Goal: Task Accomplishment & Management: Manage account settings

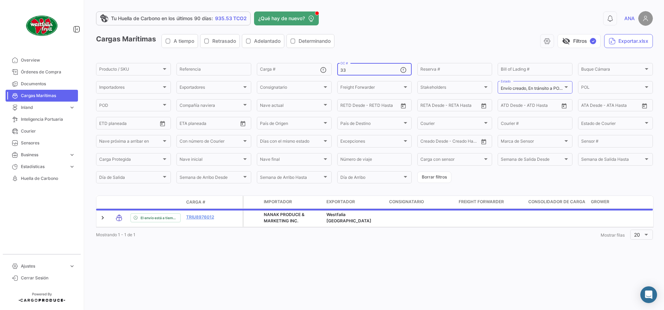
type input "3"
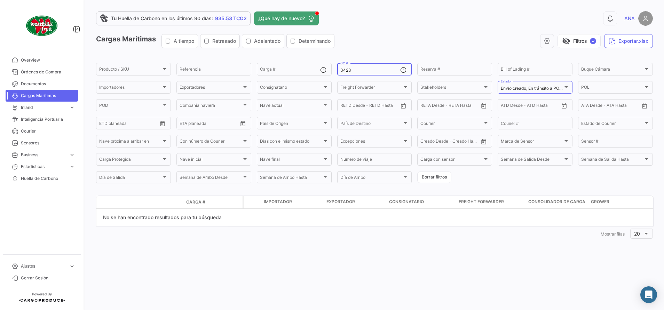
click at [367, 71] on input "3428" at bounding box center [370, 70] width 60 height 5
click at [367, 68] on input "3460" at bounding box center [370, 70] width 60 height 5
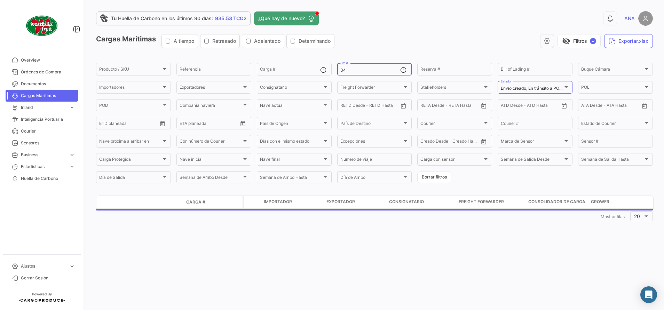
type input "3"
click at [404, 37] on div "visibility_off Filtros ✓ Exportar.xlsx" at bounding box center [496, 41] width 313 height 14
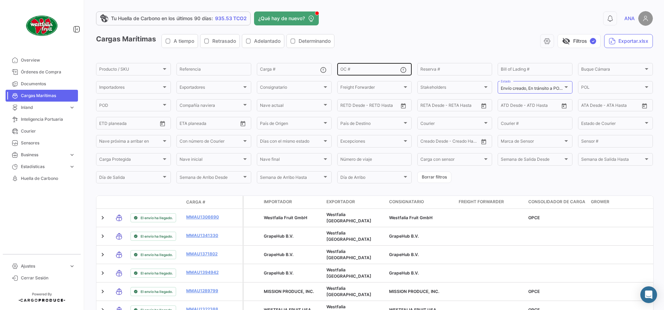
click at [361, 71] on input "OC #" at bounding box center [370, 70] width 60 height 5
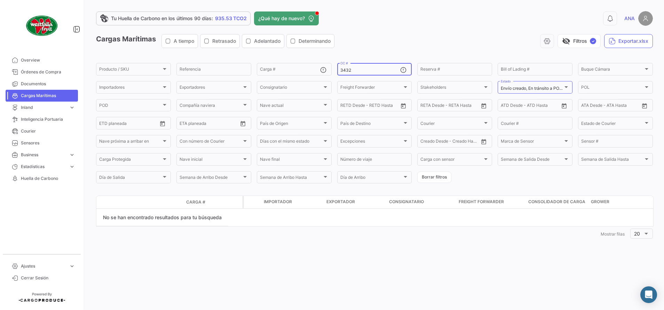
type input "3432"
click at [379, 71] on input "3432" at bounding box center [370, 70] width 60 height 5
click at [48, 74] on span "Órdenes de Compra" at bounding box center [48, 72] width 54 height 6
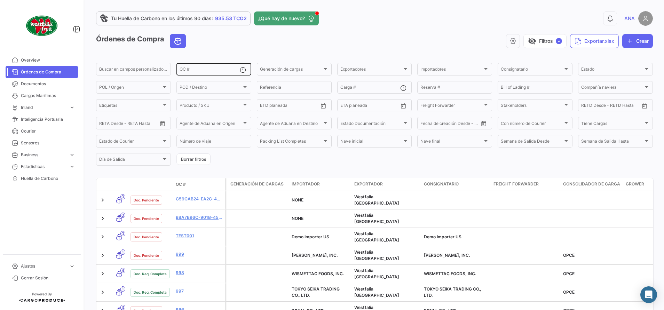
click at [208, 66] on div "OC #" at bounding box center [209, 69] width 60 height 14
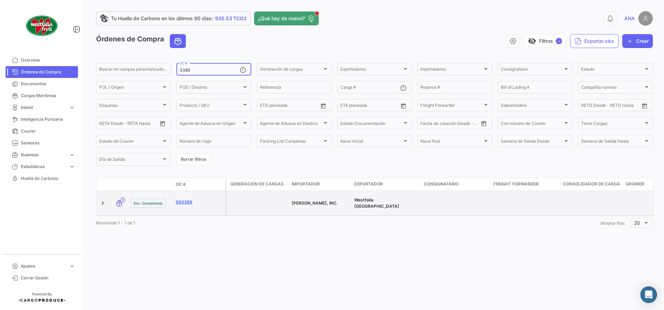
type input "3389"
click at [190, 199] on link "003389" at bounding box center [199, 202] width 47 height 6
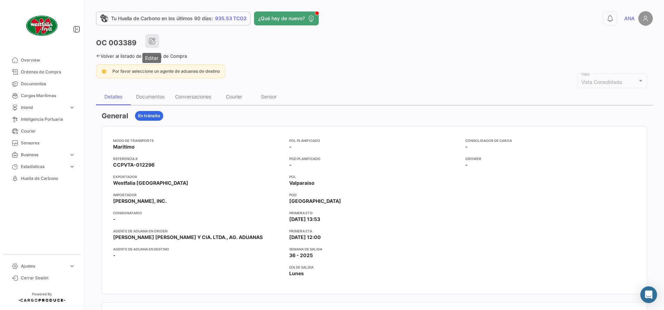
click at [155, 39] on button "button" at bounding box center [152, 41] width 14 height 14
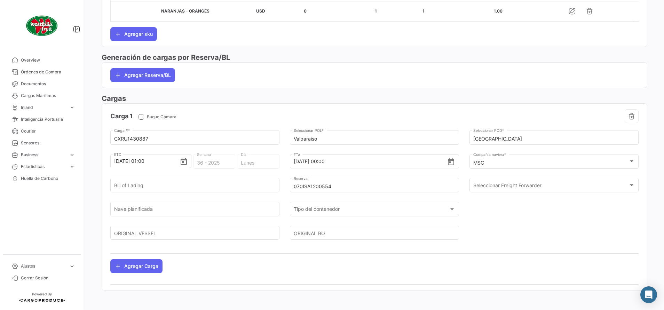
scroll to position [356, 0]
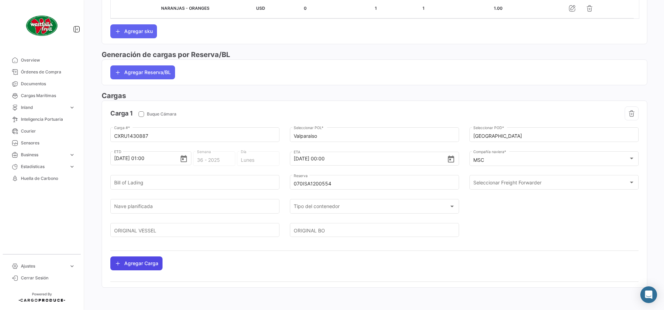
click at [158, 264] on button "Agregar Carga" at bounding box center [136, 263] width 52 height 14
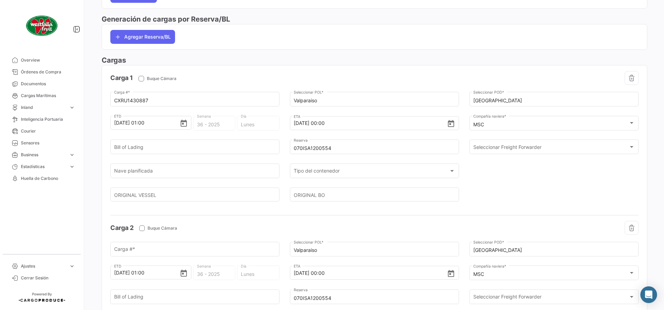
scroll to position [409, 0]
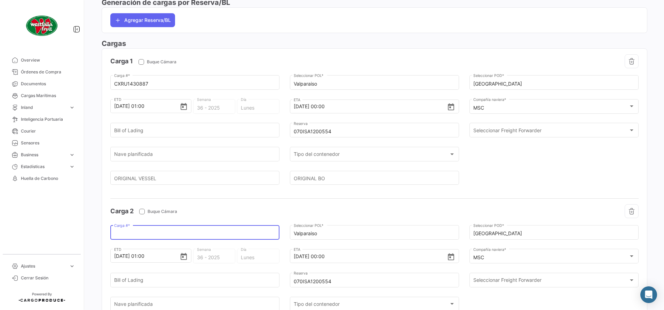
click at [160, 234] on input "Carga # *" at bounding box center [195, 234] width 162 height 6
paste input "TTNU8477507"
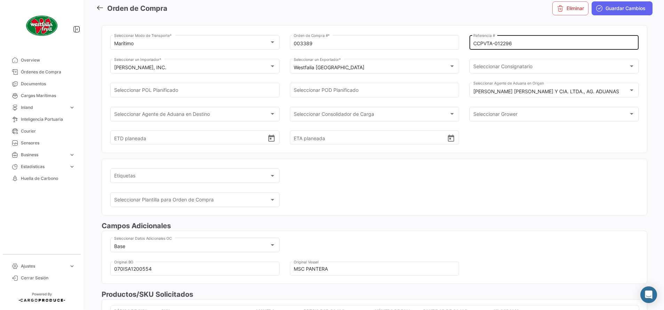
scroll to position [0, 0]
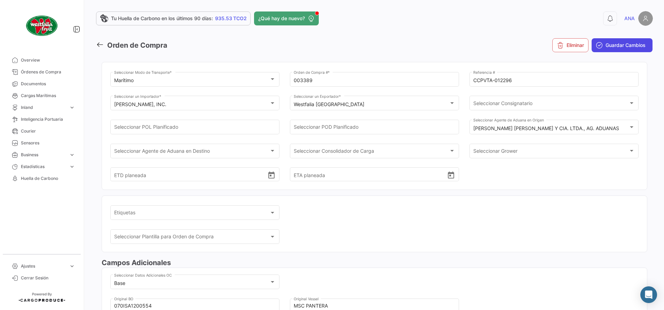
type input "TTNU8477507"
click at [612, 46] on span "Guardar Cambios" at bounding box center [625, 45] width 40 height 7
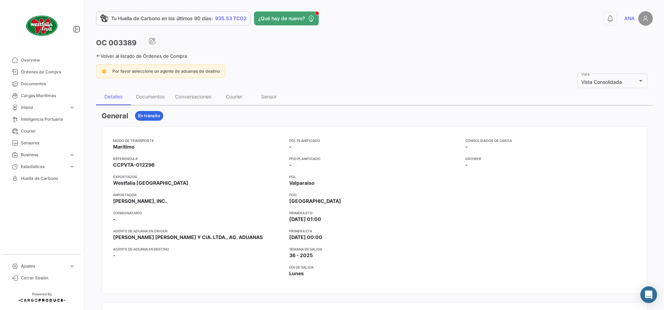
click at [100, 56] on link "Volver al listado de Órdenes de Compra" at bounding box center [141, 56] width 91 height 6
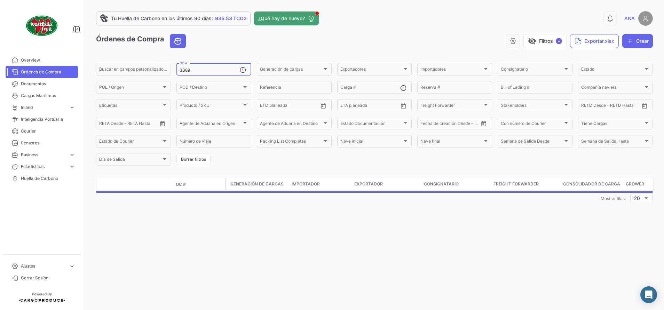
click at [203, 71] on input "3389" at bounding box center [209, 70] width 60 height 5
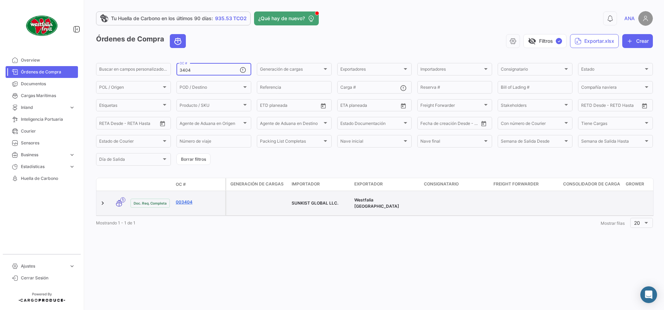
type input "3404"
click at [182, 199] on link "003404" at bounding box center [199, 202] width 47 height 6
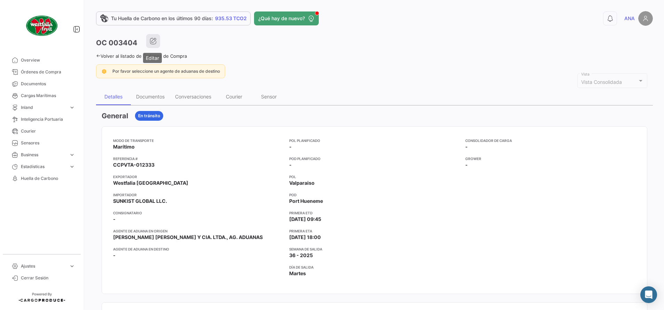
click at [155, 40] on icon "button" at bounding box center [153, 41] width 7 height 7
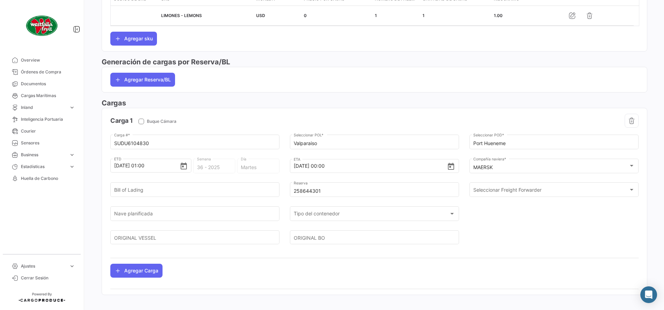
scroll to position [356, 0]
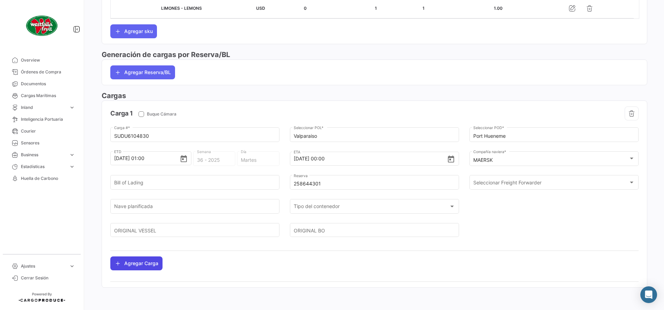
click at [147, 260] on button "Agregar Carga" at bounding box center [136, 263] width 52 height 14
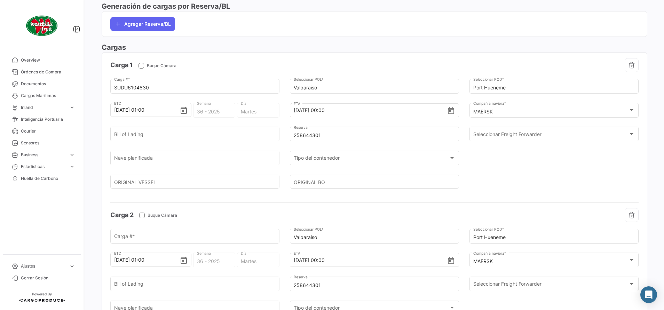
scroll to position [461, 0]
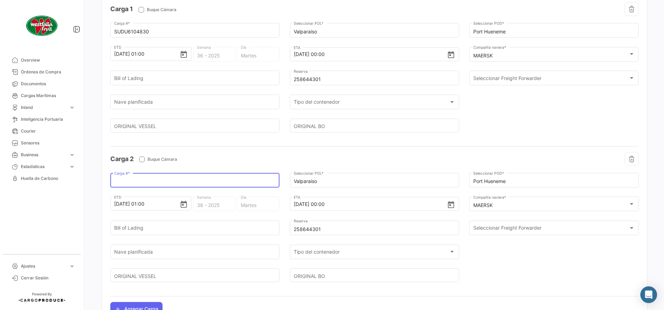
click at [156, 179] on input "Carga # *" at bounding box center [195, 181] width 162 height 6
paste input "SUDU6159405"
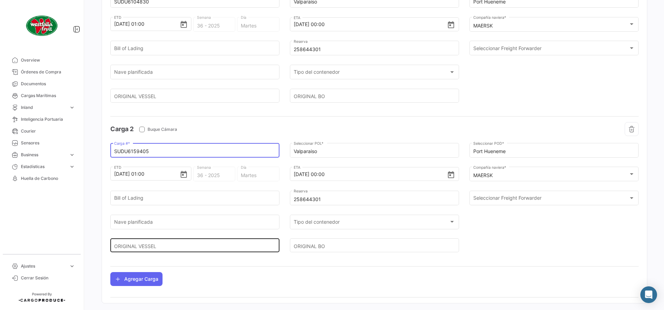
scroll to position [506, 0]
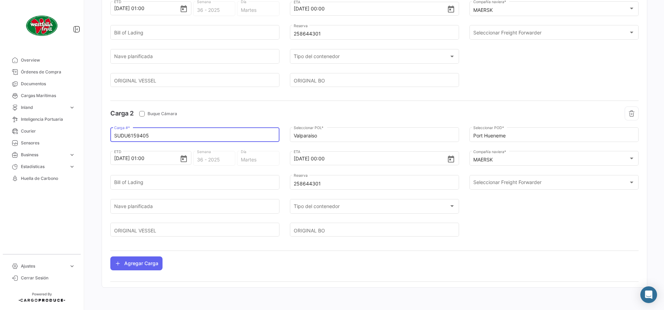
type input "SUDU6159405"
click at [134, 268] on button "Agregar Carga" at bounding box center [136, 263] width 52 height 14
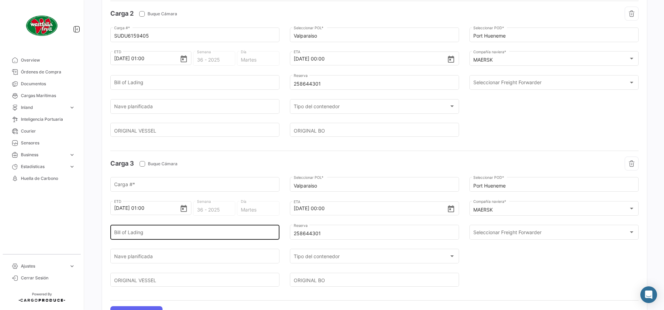
scroll to position [611, 0]
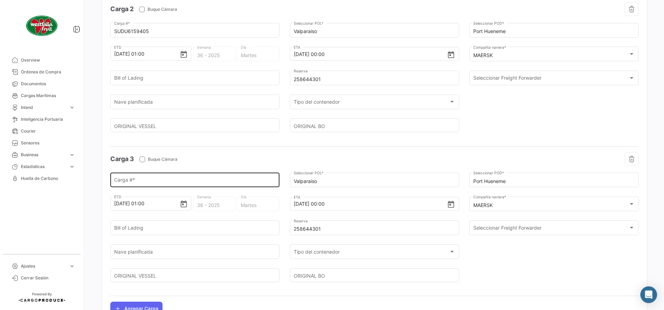
click at [143, 179] on input "Carga # *" at bounding box center [195, 181] width 162 height 6
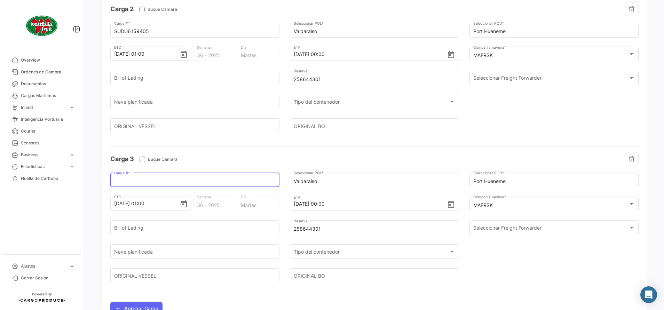
paste input "SUDU6277075"
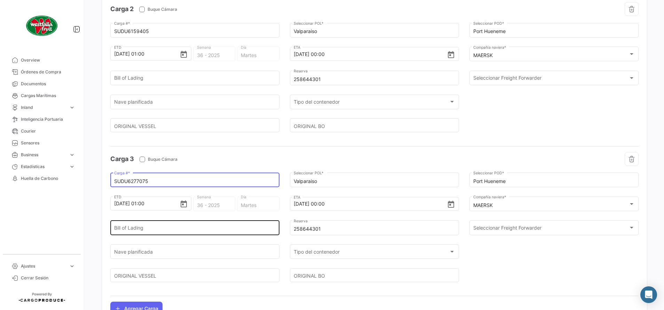
scroll to position [656, 0]
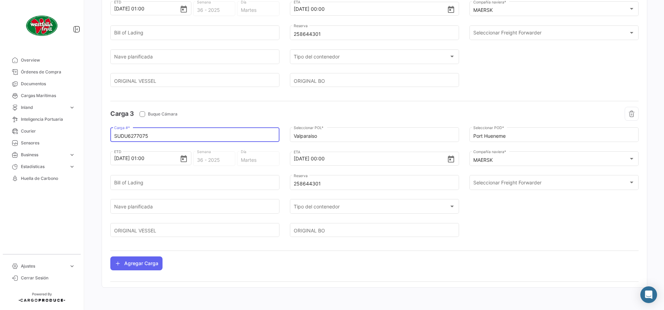
type input "SUDU6277075"
click at [145, 262] on button "Agregar Carga" at bounding box center [136, 263] width 52 height 14
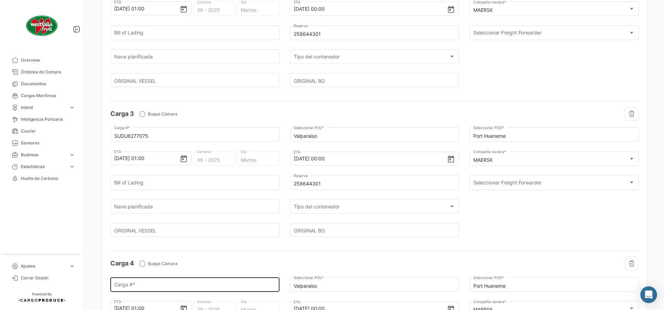
click at [154, 281] on div "Carga # *" at bounding box center [195, 284] width 162 height 16
paste input "SUDU8061640"
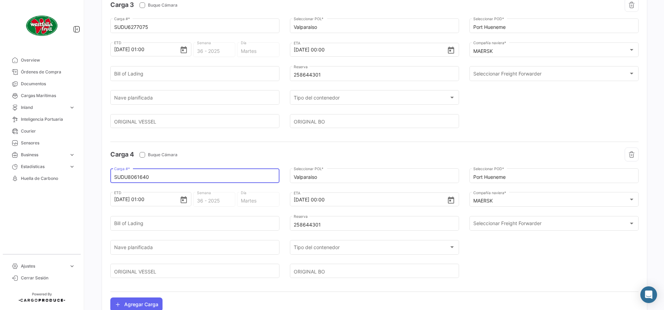
scroll to position [701, 0]
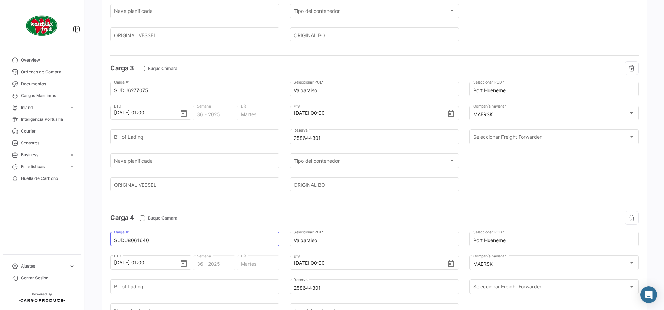
type input "SUDU8061640"
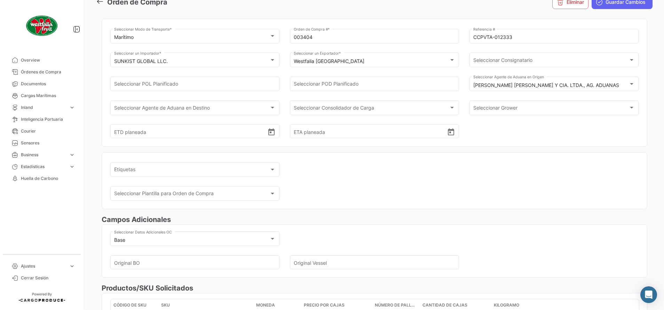
scroll to position [0, 0]
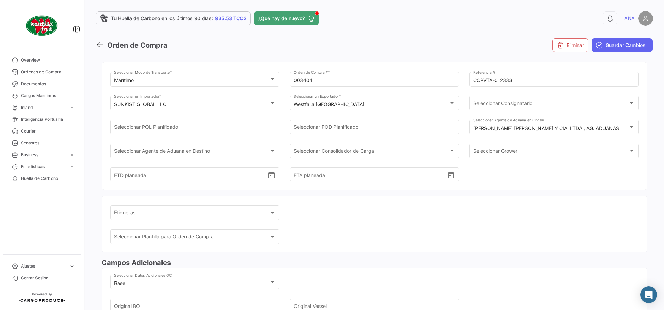
click at [399, 37] on mat-toolbar-row "Orden de Compra" at bounding box center [279, 45] width 367 height 22
click at [609, 48] on span "Guardar Cambios" at bounding box center [625, 45] width 40 height 7
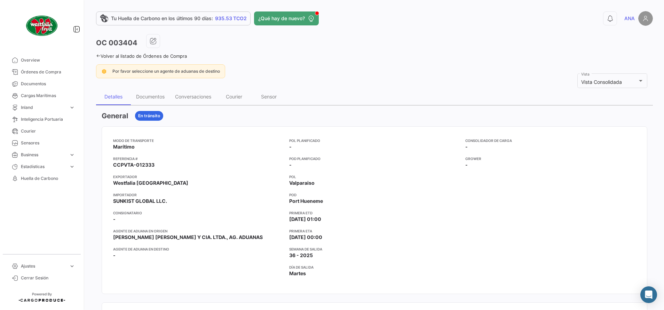
click at [97, 56] on icon at bounding box center [98, 56] width 5 height 5
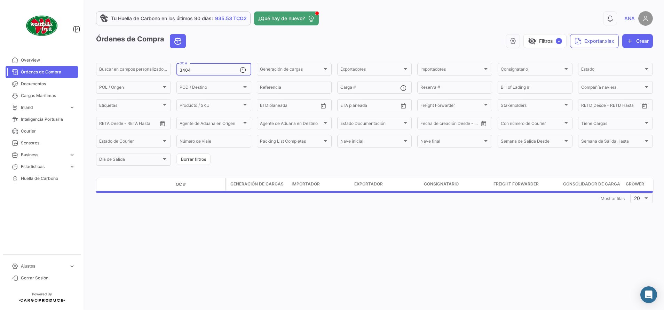
click at [234, 72] on input "3404" at bounding box center [209, 70] width 60 height 5
type input "3410"
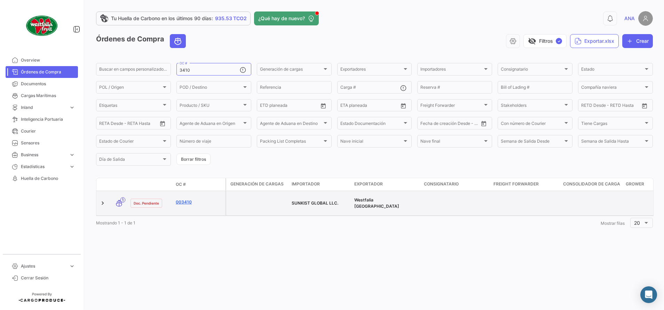
click at [185, 201] on link "003410" at bounding box center [199, 202] width 47 height 6
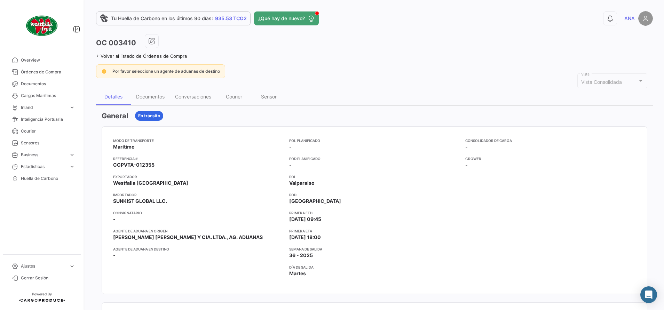
click at [97, 55] on icon at bounding box center [98, 56] width 5 height 5
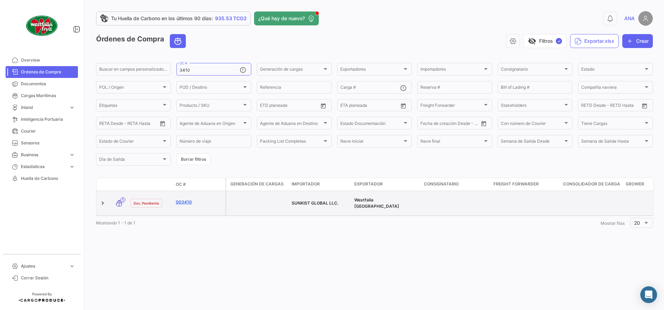
click at [184, 199] on link "003410" at bounding box center [199, 202] width 47 height 6
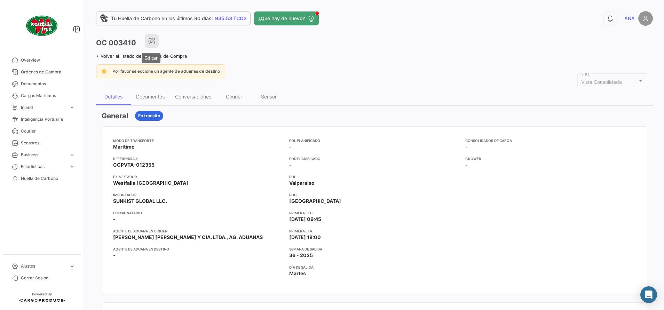
click at [155, 43] on button "button" at bounding box center [152, 41] width 14 height 14
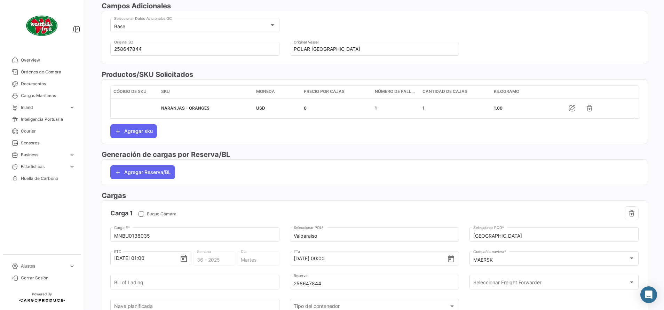
scroll to position [356, 0]
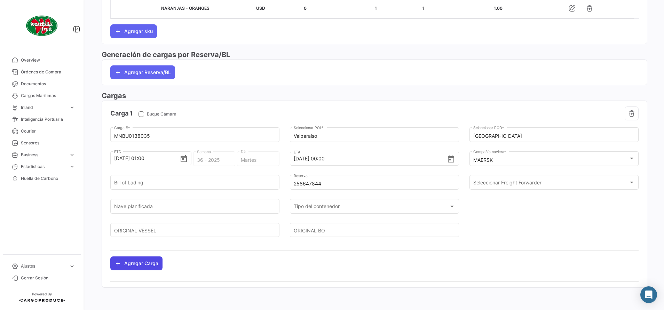
click at [123, 263] on button "Agregar Carga" at bounding box center [136, 263] width 52 height 14
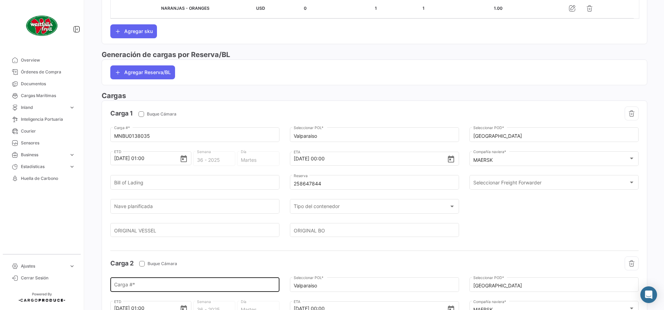
scroll to position [409, 0]
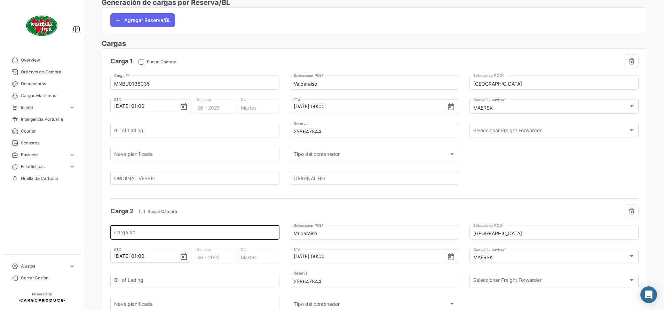
click at [154, 234] on input "Carga # *" at bounding box center [195, 234] width 162 height 6
paste input "MNBU4051859"
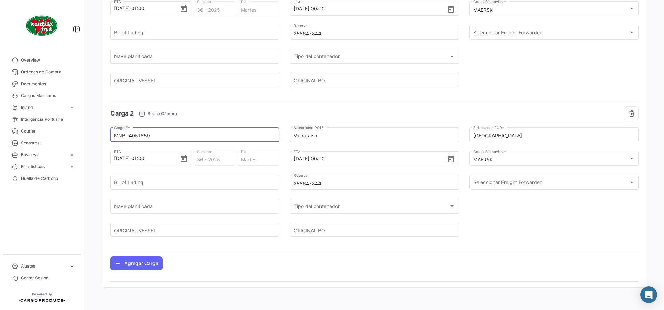
type input "MNBU4051859"
click at [126, 262] on button "Agregar Carga" at bounding box center [136, 263] width 52 height 14
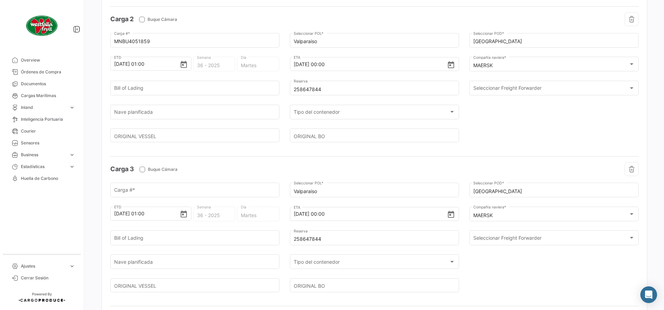
scroll to position [611, 0]
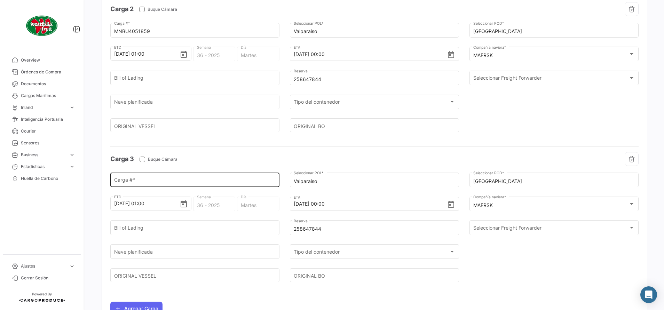
click at [126, 178] on input "Carga # *" at bounding box center [195, 181] width 162 height 6
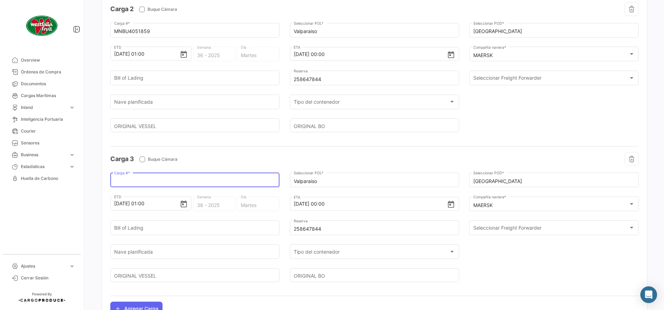
paste input "MNBU0602486"
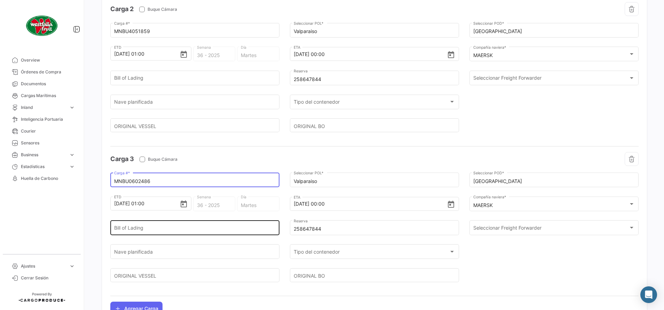
type input "MNBU0602486"
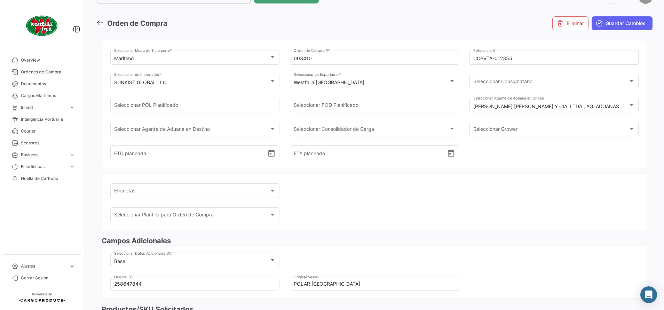
scroll to position [0, 0]
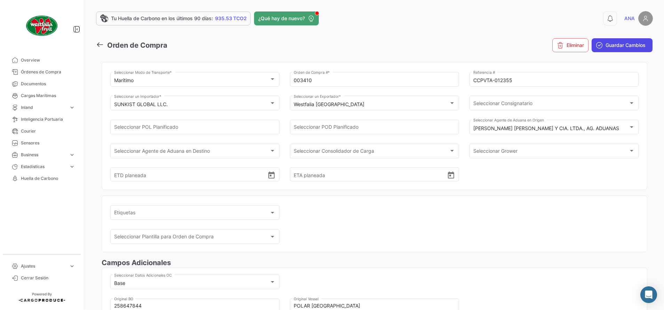
click at [609, 46] on span "Guardar Cambios" at bounding box center [625, 45] width 40 height 7
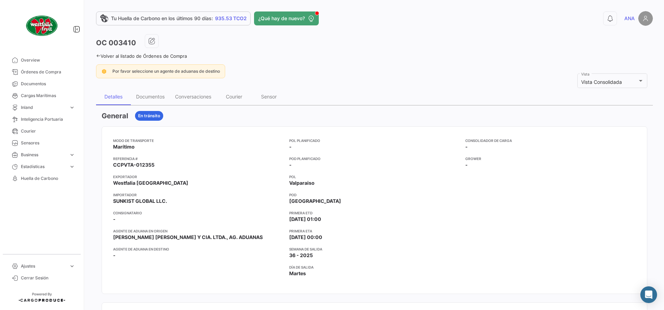
click at [101, 54] on link "Volver al listado de Órdenes de Compra" at bounding box center [141, 56] width 91 height 6
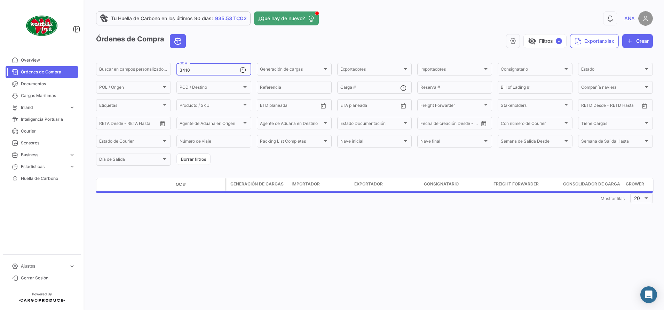
click at [203, 71] on input "3410" at bounding box center [209, 70] width 60 height 5
type input "3433"
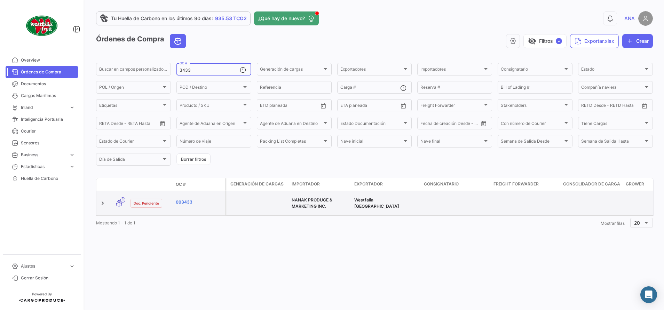
click at [183, 199] on link "003433" at bounding box center [199, 202] width 47 height 6
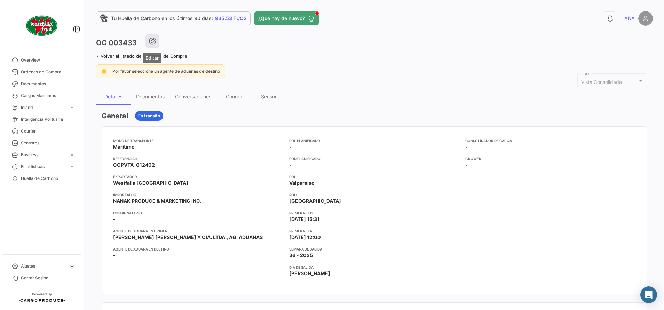
click at [147, 40] on button "button" at bounding box center [152, 41] width 14 height 14
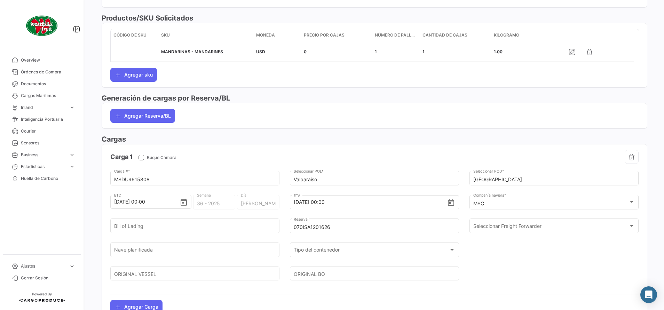
scroll to position [356, 0]
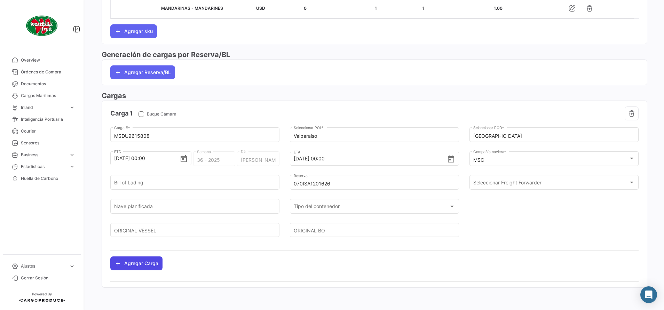
click at [133, 259] on button "Agregar Carga" at bounding box center [136, 263] width 52 height 14
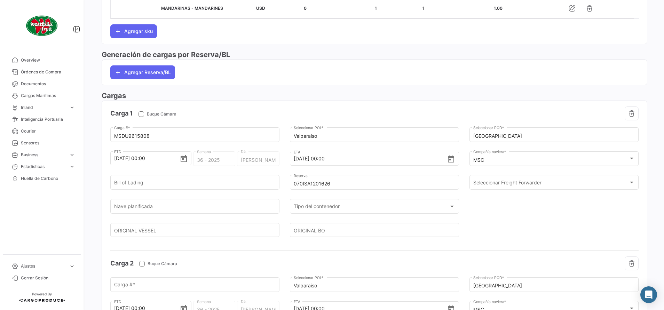
scroll to position [461, 0]
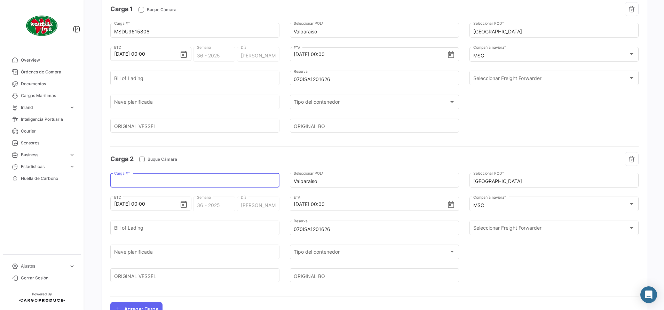
click at [152, 181] on input "Carga # *" at bounding box center [195, 181] width 162 height 6
paste input "TEMU9452630"
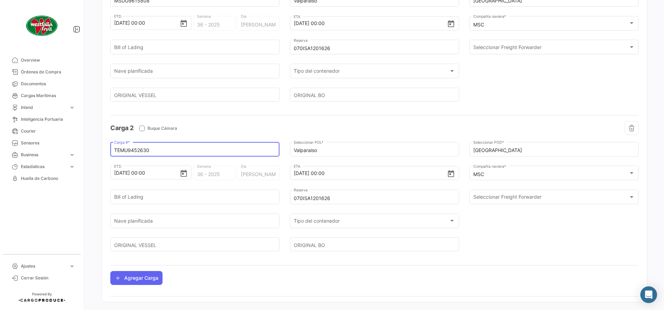
scroll to position [506, 0]
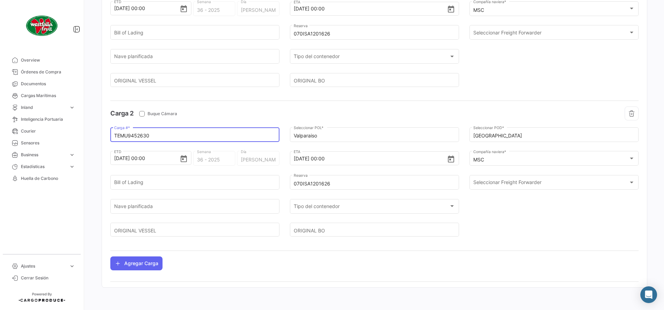
type input "TEMU9452630"
click at [147, 266] on button "Agregar Carga" at bounding box center [136, 263] width 52 height 14
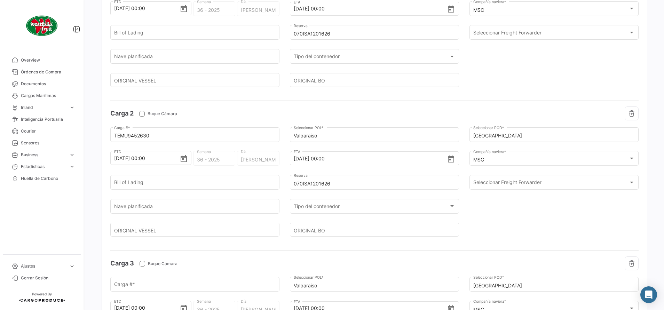
scroll to position [611, 0]
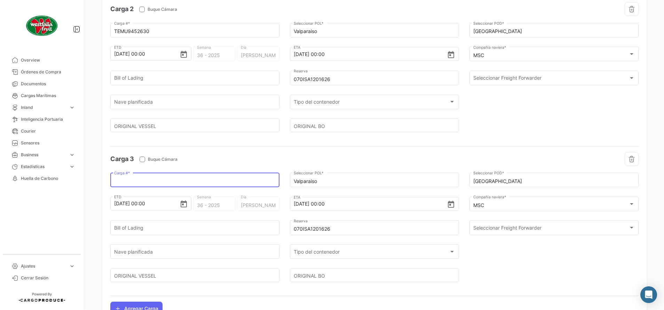
click at [138, 180] on input "Carga # *" at bounding box center [195, 181] width 162 height 6
paste input "SEGU9441916"
type input "SEGU9441916"
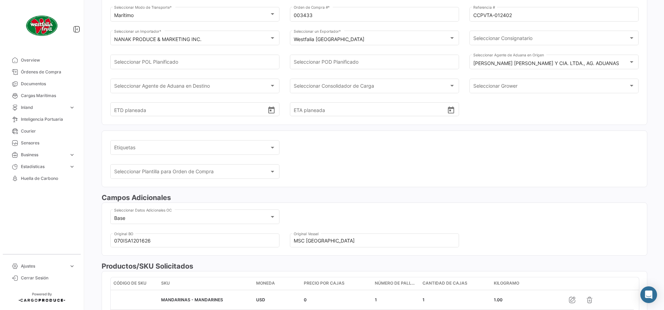
scroll to position [0, 0]
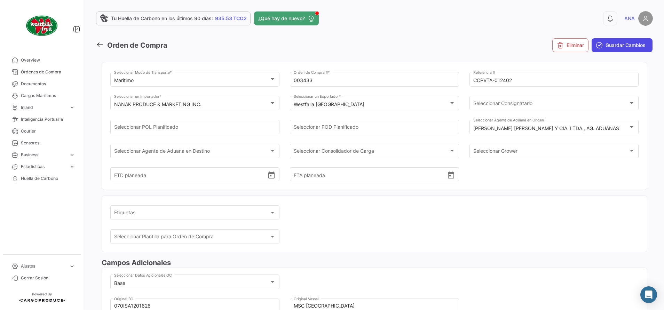
click at [617, 45] on span "Guardar Cambios" at bounding box center [625, 45] width 40 height 7
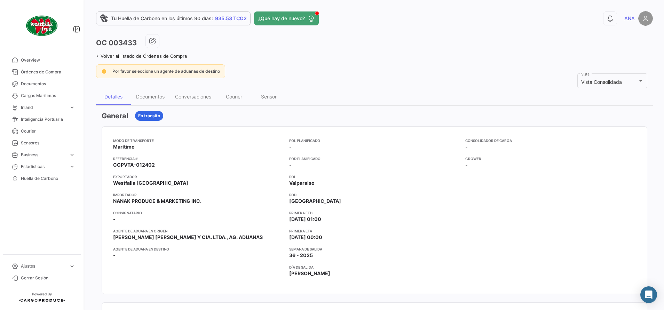
click at [98, 58] on icon at bounding box center [98, 56] width 5 height 5
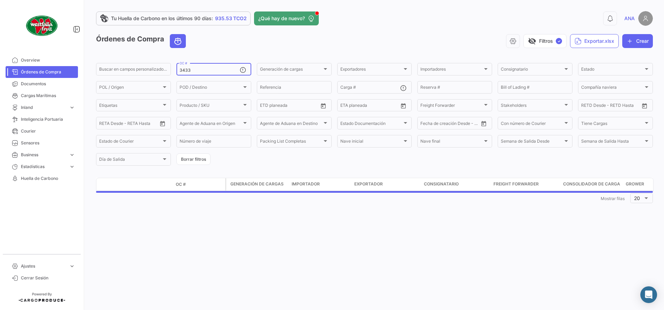
click at [209, 69] on input "3433" at bounding box center [209, 70] width 60 height 5
type input "3"
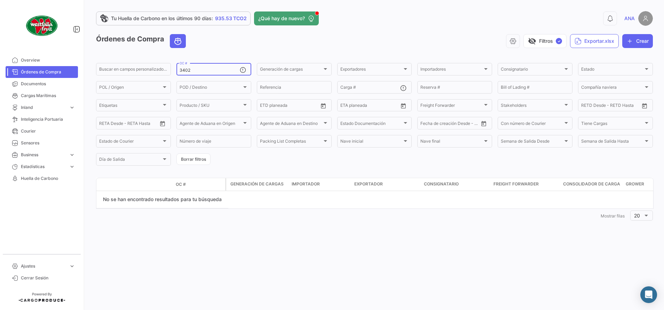
type input "3402"
click at [41, 95] on span "Cargas Marítimas" at bounding box center [48, 96] width 54 height 6
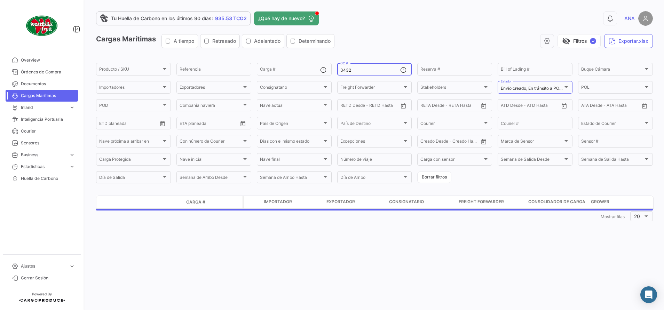
click at [354, 72] on input "3432" at bounding box center [370, 70] width 60 height 5
type input "3"
click at [549, 90] on span "Envío creado, En tránsito a POT, En tránsito a POD, Nave arribada a POD, Descar…" at bounding box center [666, 88] width 333 height 5
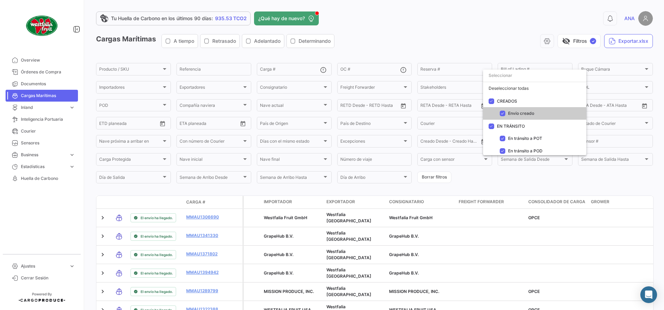
click at [439, 39] on div at bounding box center [332, 155] width 664 height 310
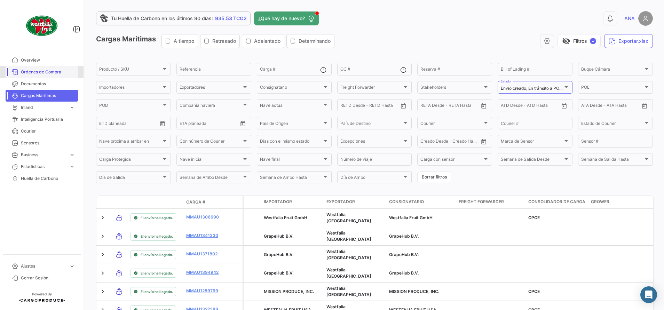
click at [40, 73] on span "Órdenes de Compra" at bounding box center [48, 72] width 54 height 6
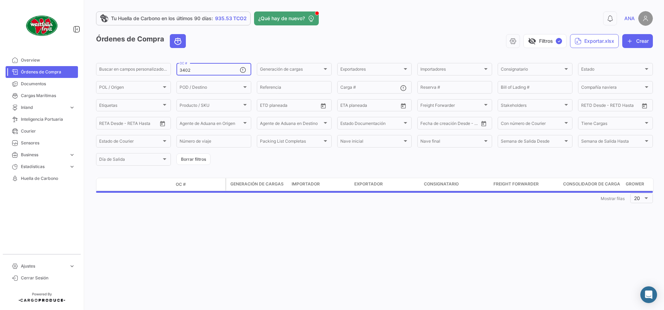
click at [216, 69] on input "3402" at bounding box center [209, 70] width 60 height 5
type input "3"
click at [383, 40] on div "visibility_off Filtros ✓ Exportar.xlsx Crear" at bounding box center [421, 41] width 461 height 14
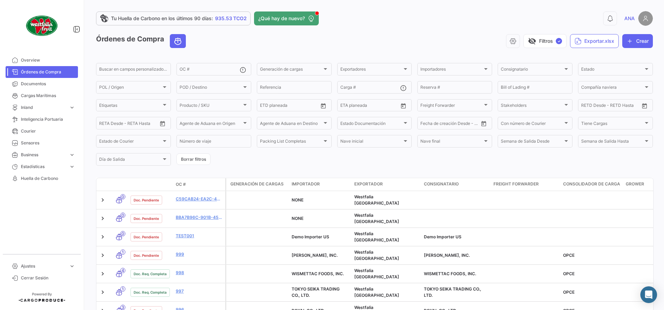
click at [480, 15] on div "0 [PERSON_NAME]" at bounding box center [527, 18] width 250 height 15
